Goal: Information Seeking & Learning: Find specific fact

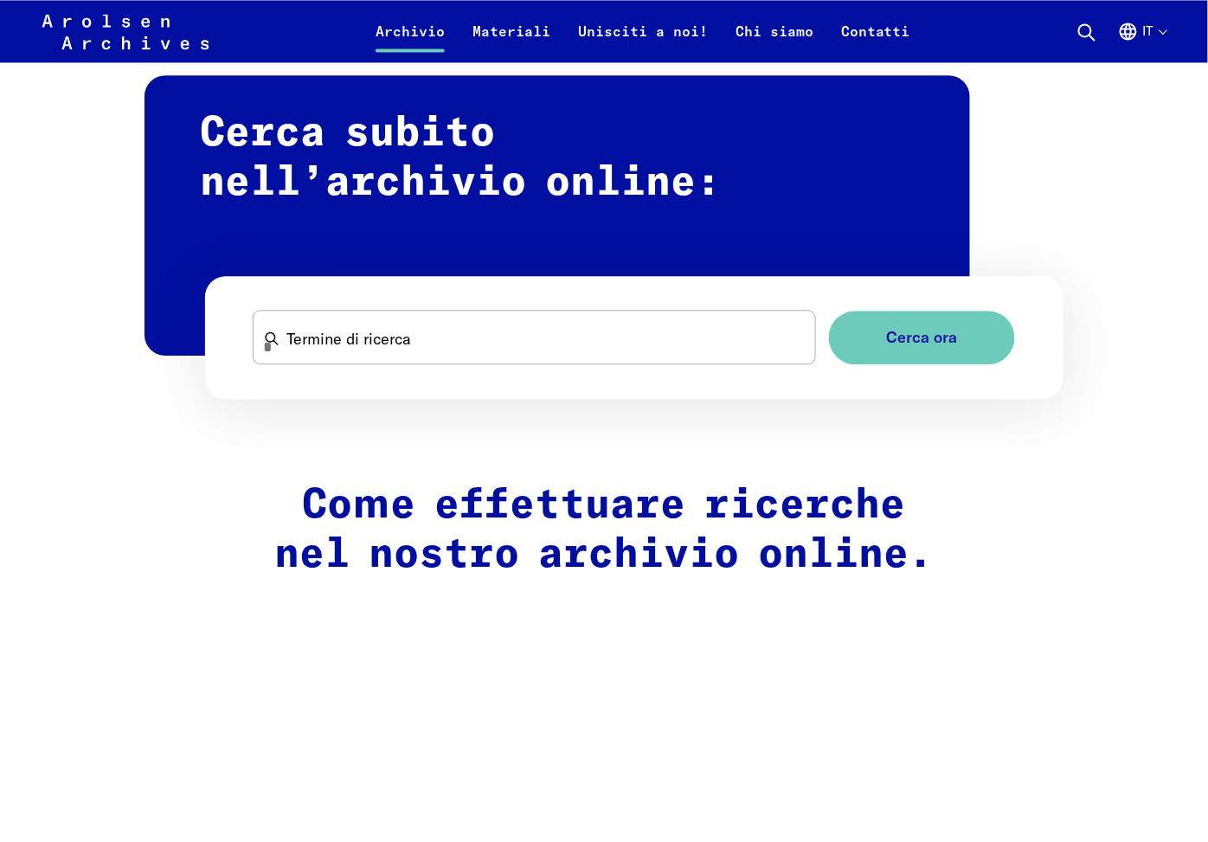
scroll to position [961, 0]
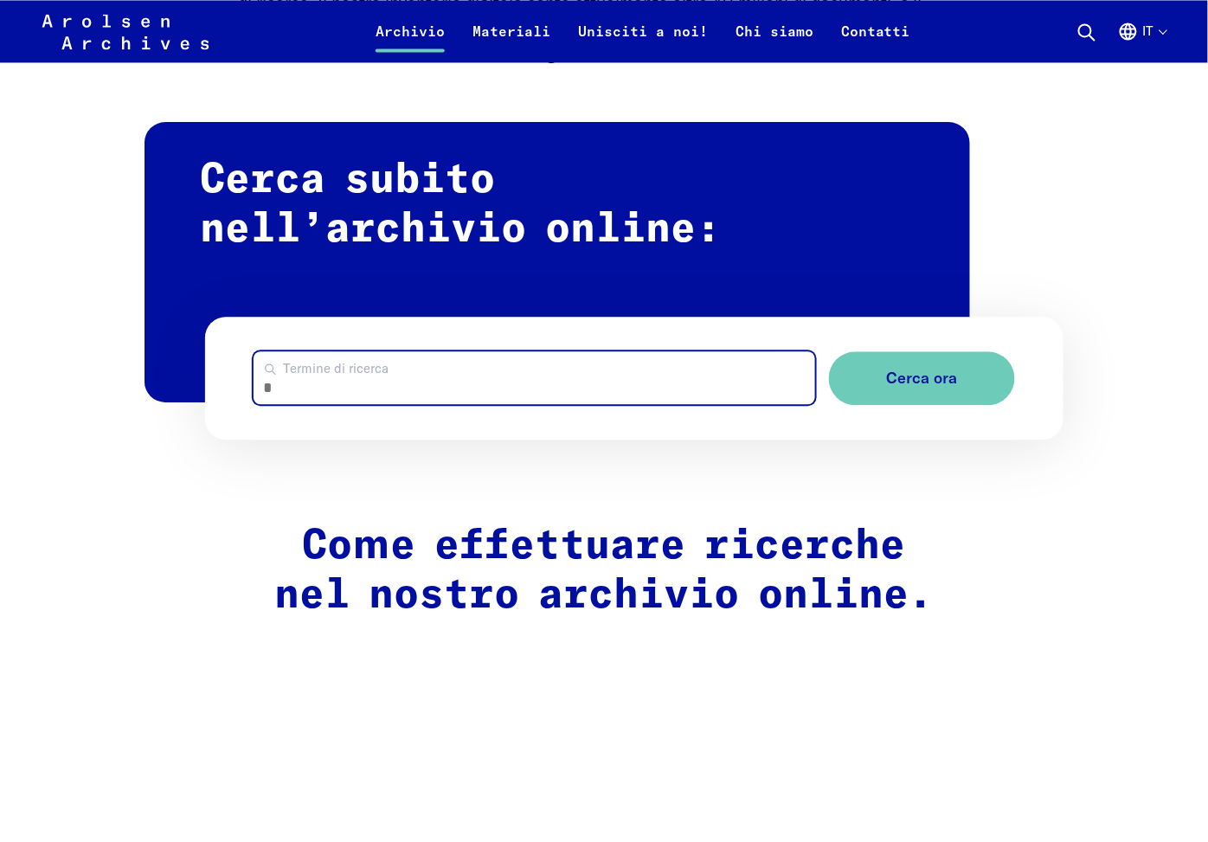
click at [519, 369] on input "Termine di ricerca" at bounding box center [534, 377] width 562 height 53
type input "**********"
click at [829, 351] on button "Cerca ora" at bounding box center [922, 378] width 186 height 55
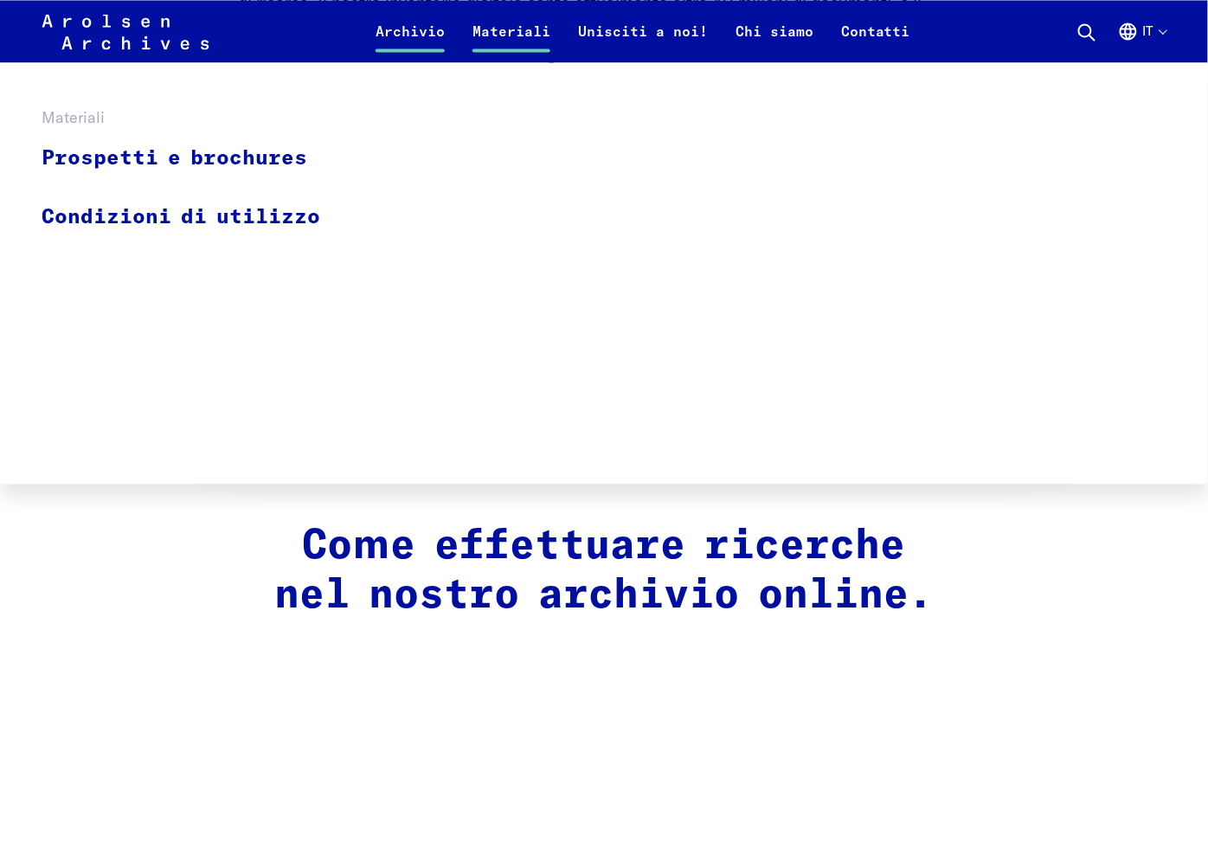
click at [528, 38] on link "Materiali" at bounding box center [512, 42] width 106 height 42
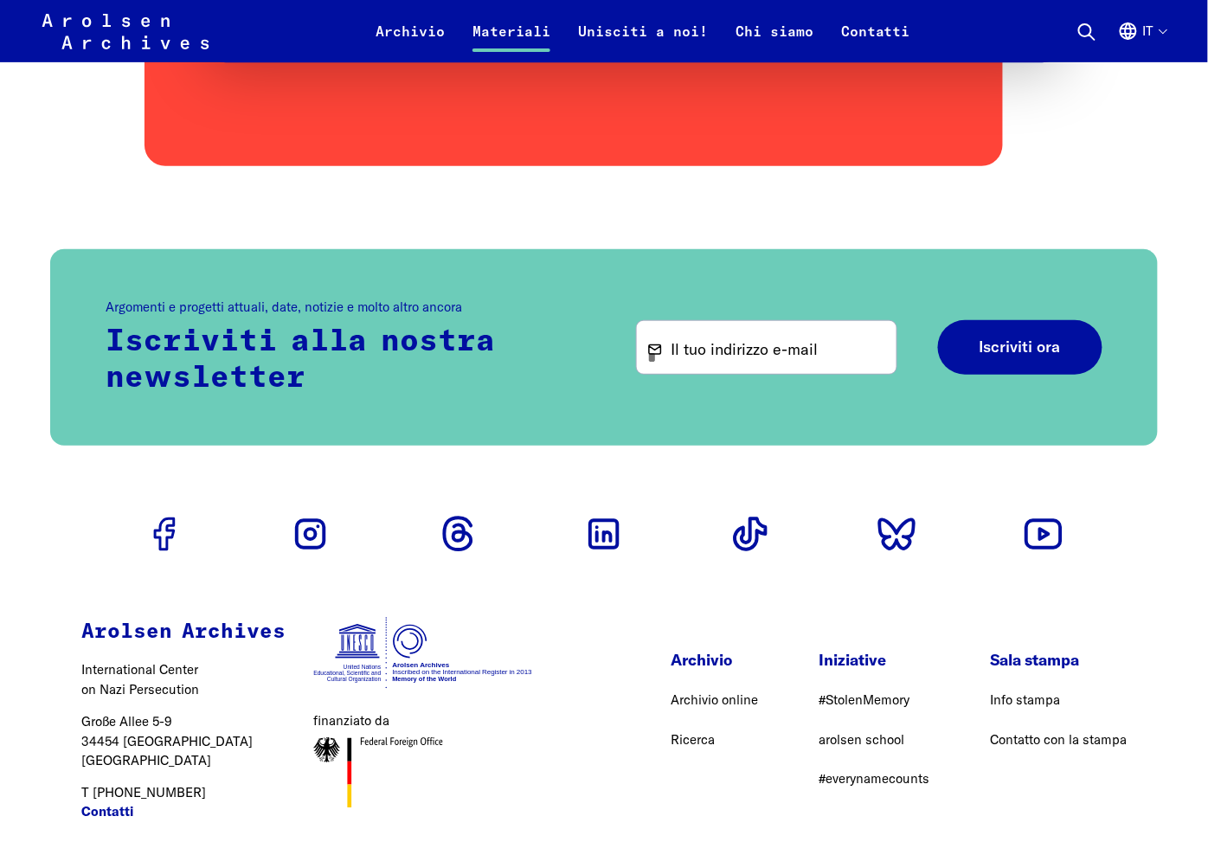
scroll to position [1948, 0]
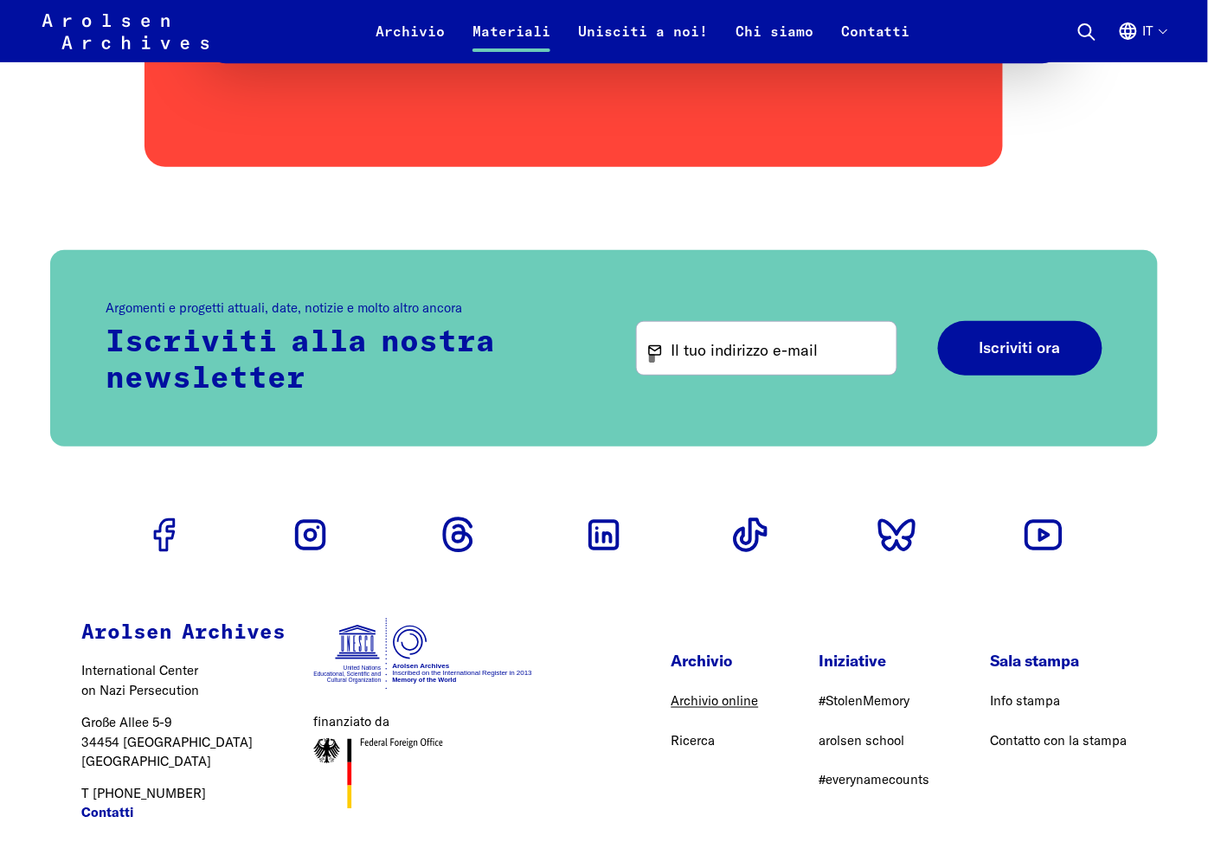
click at [739, 705] on link "Archivio online" at bounding box center [714, 700] width 87 height 16
